Goal: Task Accomplishment & Management: Complete application form

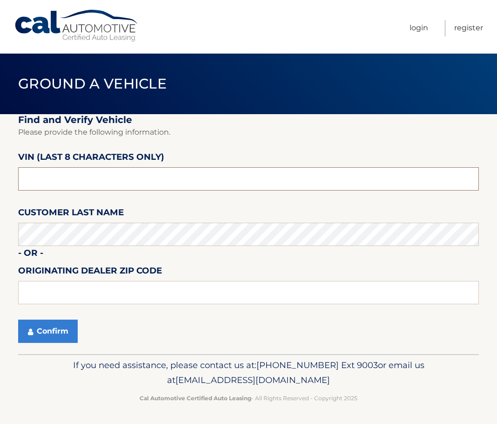
click at [86, 184] on input "text" at bounding box center [248, 178] width 461 height 23
click at [65, 175] on input "text" at bounding box center [248, 178] width 461 height 23
click at [61, 177] on input "PU******" at bounding box center [248, 178] width 461 height 23
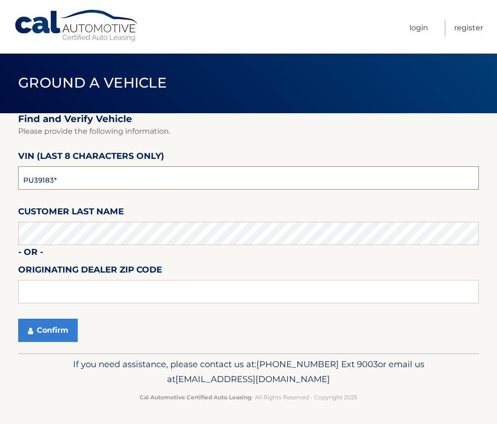
type input "PU391833"
click at [41, 326] on button "Confirm" at bounding box center [48, 329] width 60 height 23
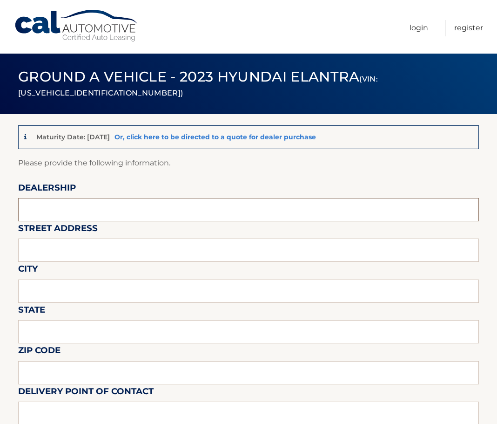
click at [41, 202] on input "text" at bounding box center [248, 209] width 461 height 23
type input "CENTEREACH HYUNDAI"
click at [85, 245] on input "text" at bounding box center [248, 249] width 461 height 23
type input "1815 [GEOGRAPHIC_DATA]"
click at [116, 287] on input "text" at bounding box center [248, 290] width 461 height 23
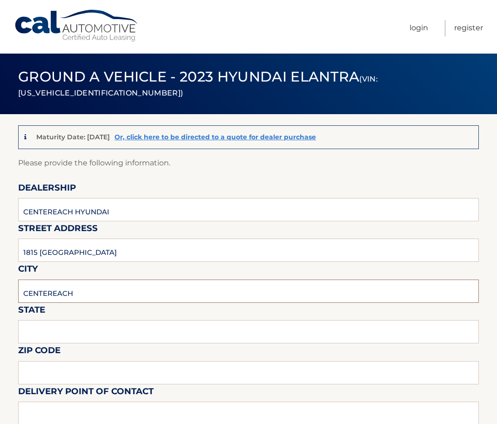
type input "CENTEREACH"
type input "M"
type input "NY"
type input "11720"
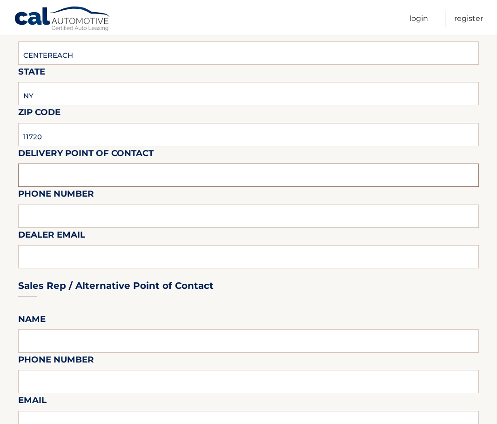
scroll to position [280, 0]
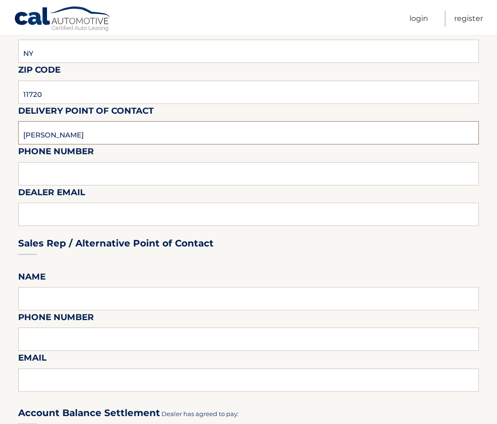
type input "NICK ECKERT"
type input "631-580-0800"
type input "DMERILAN@JRPAUTOS.COM"
click at [85, 288] on input "text" at bounding box center [248, 298] width 461 height 23
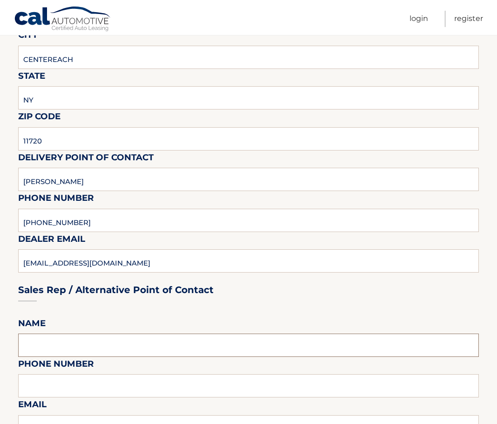
scroll to position [466, 0]
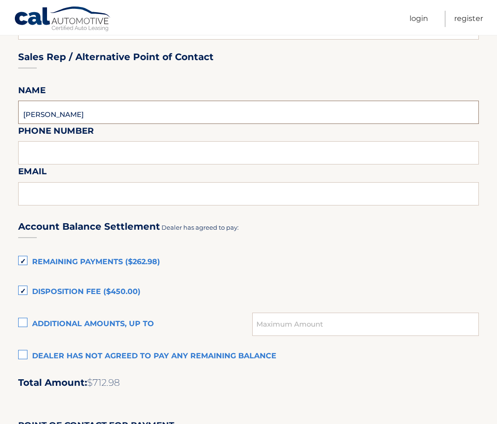
type input "NICK ECKERT"
type input "631-580-0800"
type input "NECKERT@JRPAUTOS.COM"
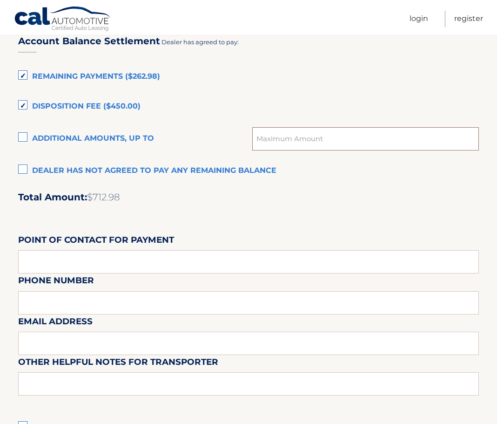
scroll to position [653, 0]
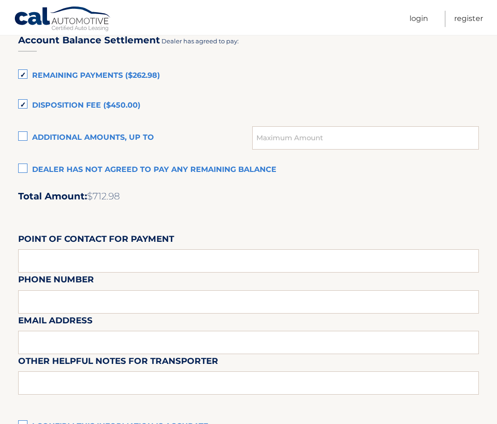
click at [25, 81] on label "Remaining Payments ($262.98)" at bounding box center [248, 76] width 461 height 19
click at [0, 0] on input "Remaining Payments ($262.98)" at bounding box center [0, 0] width 0 height 0
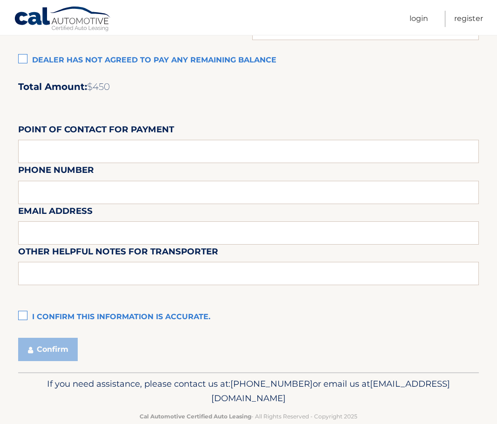
scroll to position [781, 0]
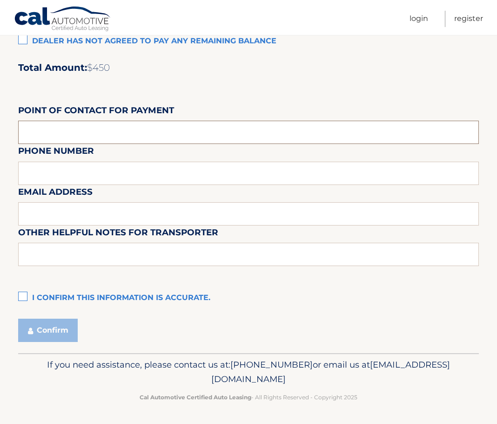
click at [91, 139] on input "text" at bounding box center [248, 132] width 461 height 23
type input "WENDY"
type input "631-580-0800"
type input "DMERILAN@JRPAUTOS.COM"
click at [35, 292] on label "I confirm this information is accurate." at bounding box center [248, 298] width 461 height 19
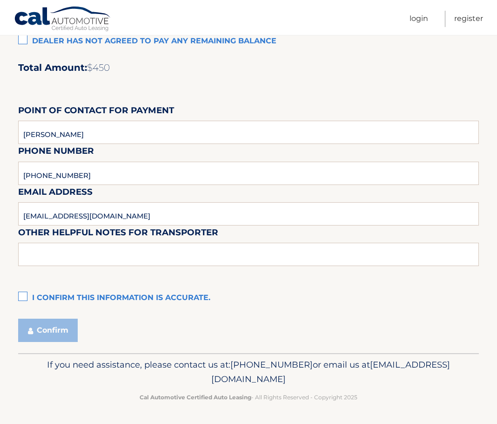
click at [0, 0] on input "I confirm this information is accurate." at bounding box center [0, 0] width 0 height 0
click at [58, 325] on button "Confirm" at bounding box center [48, 329] width 60 height 23
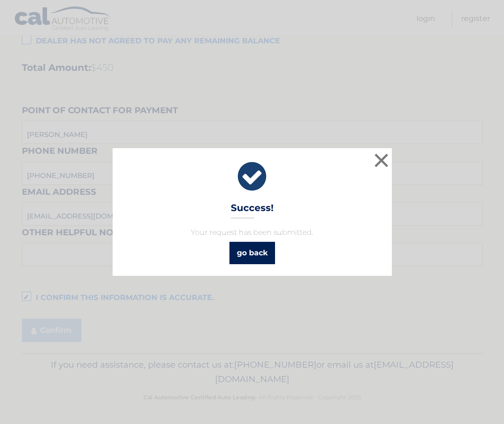
click at [264, 257] on link "go back" at bounding box center [253, 253] width 46 height 22
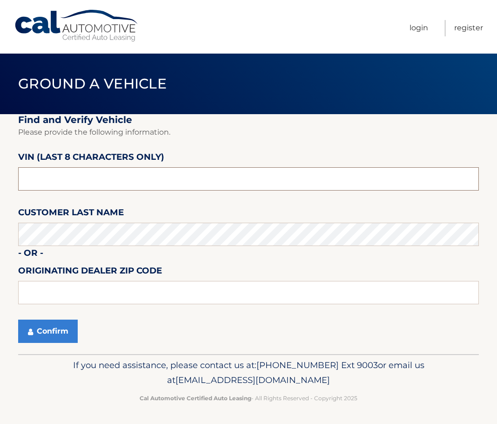
click at [126, 169] on input "text" at bounding box center [248, 178] width 461 height 23
type input "PA282646"
click at [51, 332] on button "Confirm" at bounding box center [48, 330] width 60 height 23
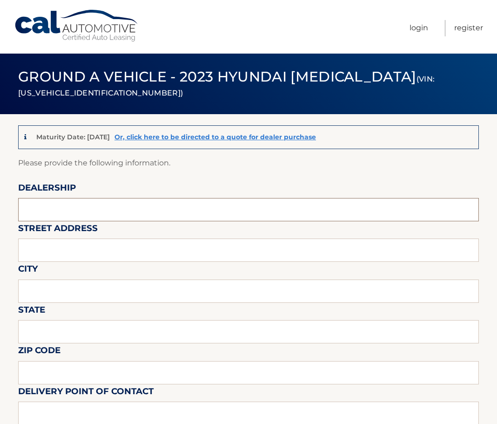
click at [53, 208] on input "text" at bounding box center [248, 209] width 461 height 23
type input "CENTEREACH HYUNDAI"
type input "1815 [GEOGRAPHIC_DATA]"
click at [63, 290] on input "text" at bounding box center [248, 290] width 461 height 23
type input "CENTEREACH"
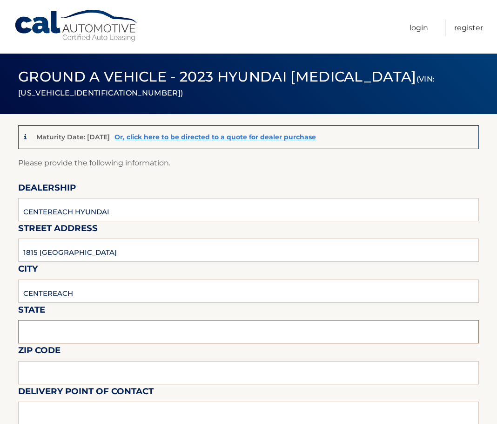
click at [50, 328] on input "text" at bounding box center [248, 331] width 461 height 23
type input "NY"
type input "11720"
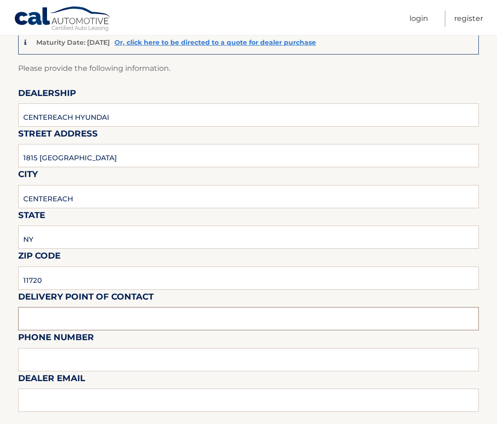
scroll to position [187, 0]
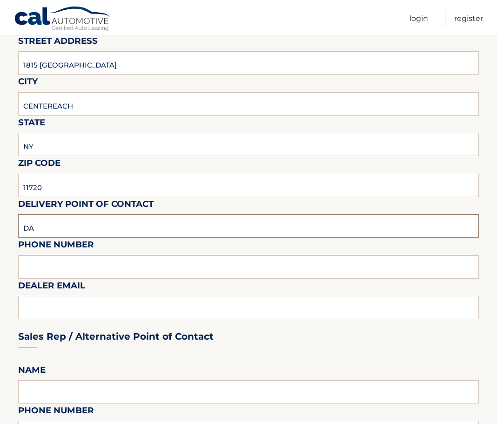
type input "D"
type input "[PERSON_NAME]"
type input "631-580-0800"
type input "DMERILAN@JRPAUTOS.COM"
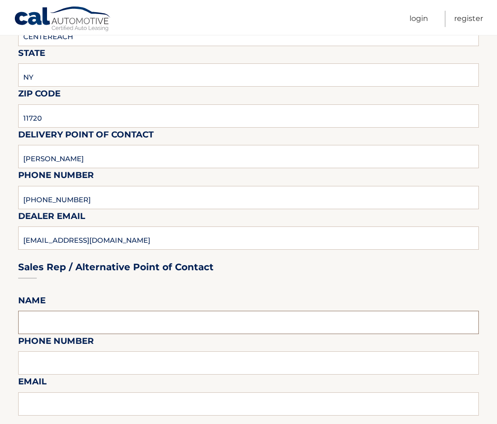
scroll to position [373, 0]
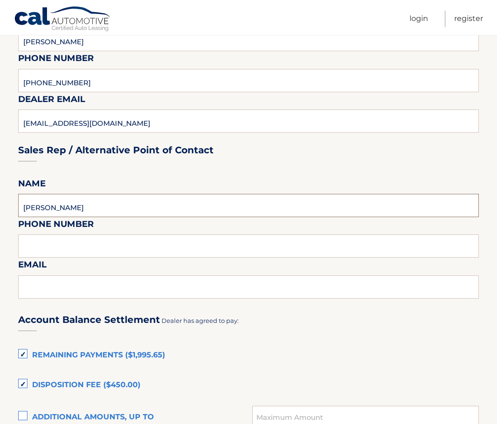
type input "NICK ECKERT"
type input "631-580-0800"
type input "D"
type input "NECKERT@JRPAUTOS.COM"
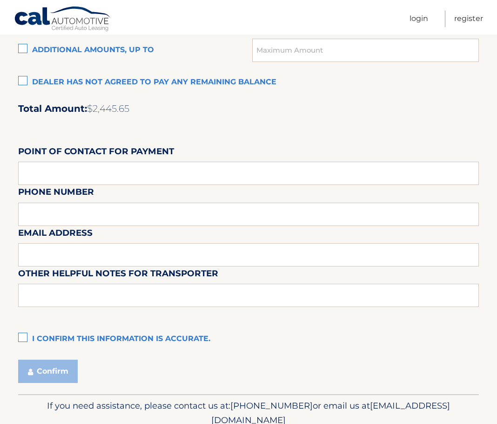
scroll to position [746, 0]
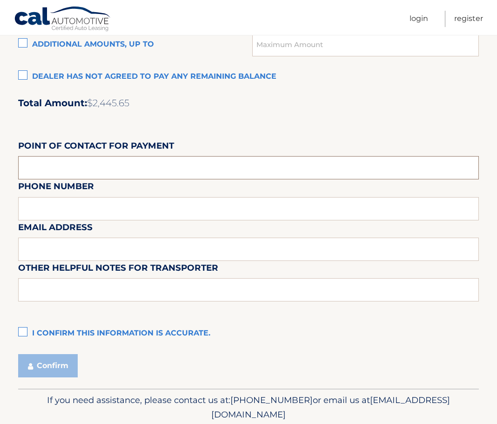
click at [92, 170] on input "text" at bounding box center [248, 167] width 461 height 23
type input "WENDY"
type input "631-580-0800"
type input "N"
type input "DMERILAN@JRPAUTOS.COM"
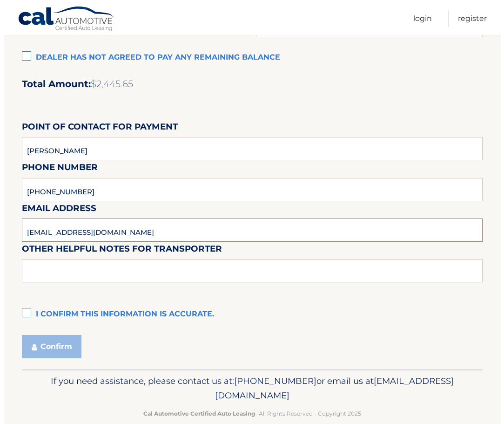
scroll to position [781, 0]
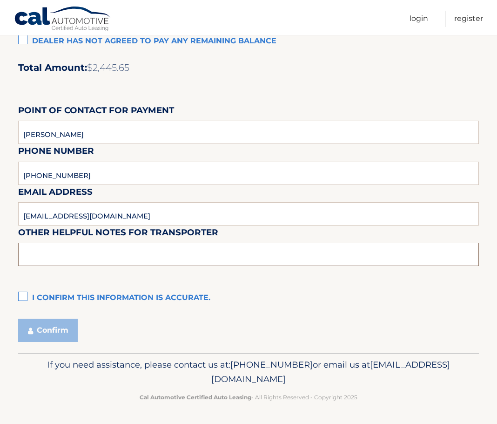
click at [62, 250] on input "text" at bounding box center [248, 254] width 461 height 23
type input "A"
click at [40, 293] on label "I confirm this information is accurate." at bounding box center [248, 298] width 461 height 19
click at [0, 0] on input "I confirm this information is accurate." at bounding box center [0, 0] width 0 height 0
click at [33, 319] on button "Confirm" at bounding box center [48, 329] width 60 height 23
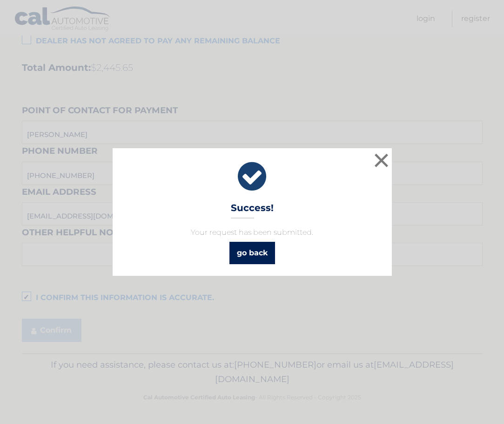
click at [241, 249] on link "go back" at bounding box center [253, 253] width 46 height 22
